Goal: Check status: Check status

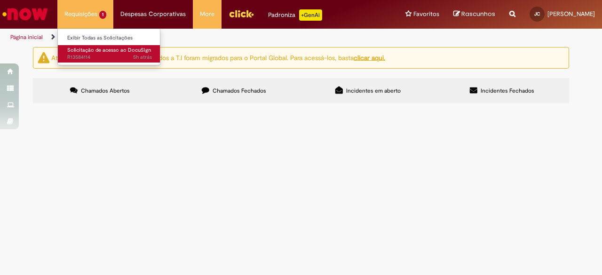
drag, startPoint x: 0, startPoint y: 0, endPoint x: 98, endPoint y: 58, distance: 113.6
click at [98, 28] on li "Requisições 1 Exibir Todas as Solicitações Solicitação de acesso ao DocuSign 5h…" at bounding box center [85, 14] width 56 height 28
click at [98, 58] on span "5h atrás 5 horas atrás R13584114" at bounding box center [109, 58] width 85 height 8
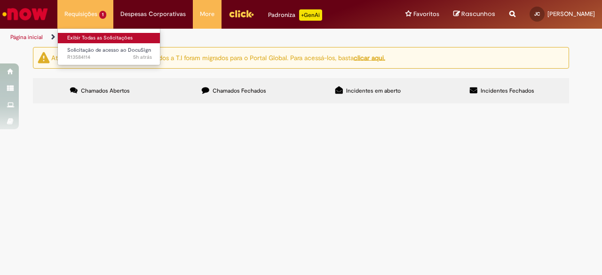
click at [102, 35] on link "Exibir Todas as Solicitações" at bounding box center [109, 38] width 103 height 10
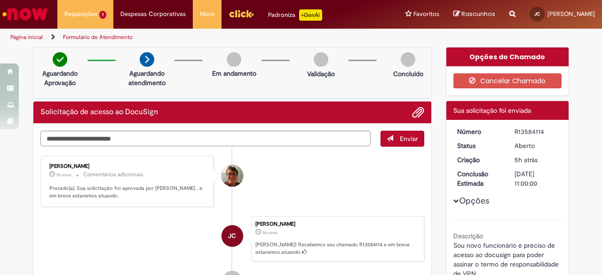
click at [119, 39] on link "Formulário de Atendimento" at bounding box center [98, 37] width 70 height 8
click at [36, 36] on link "Página inicial" at bounding box center [26, 37] width 32 height 8
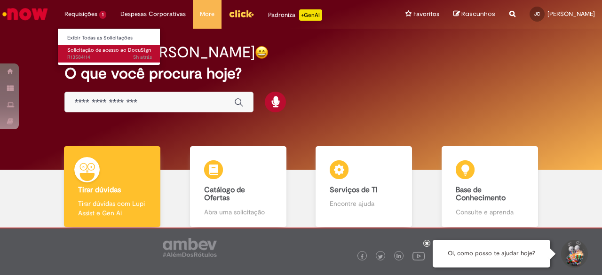
click at [95, 47] on span "Solicitação de acesso ao DocuSign" at bounding box center [109, 50] width 84 height 7
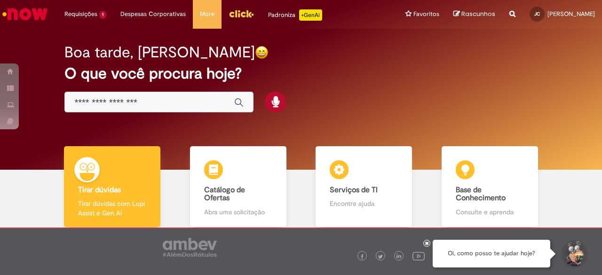
click at [237, 67] on h2 "O que você procura hoje?" at bounding box center [300, 73] width 473 height 16
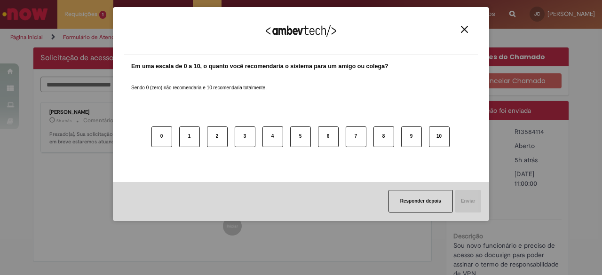
click at [464, 27] on div "Agradecemos seu feedback!" at bounding box center [301, 36] width 354 height 37
click at [464, 27] on img "Close" at bounding box center [464, 29] width 7 height 7
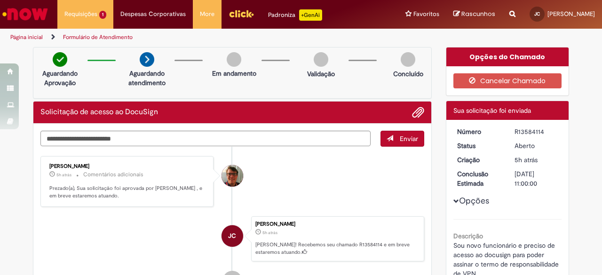
drag, startPoint x: 483, startPoint y: 182, endPoint x: 457, endPoint y: 150, distance: 41.1
click at [457, 150] on div "Número R13584114 Status [GEOGRAPHIC_DATA] Criação 5h atrás 5 horas atrás Conclu…" at bounding box center [507, 206] width 123 height 173
click at [572, 159] on div "Opções do Chamado Cancelar Chamado Detalhes do tíquete Sua solicitação foi envi…" at bounding box center [508, 211] width 138 height 328
